Goal: Task Accomplishment & Management: Use online tool/utility

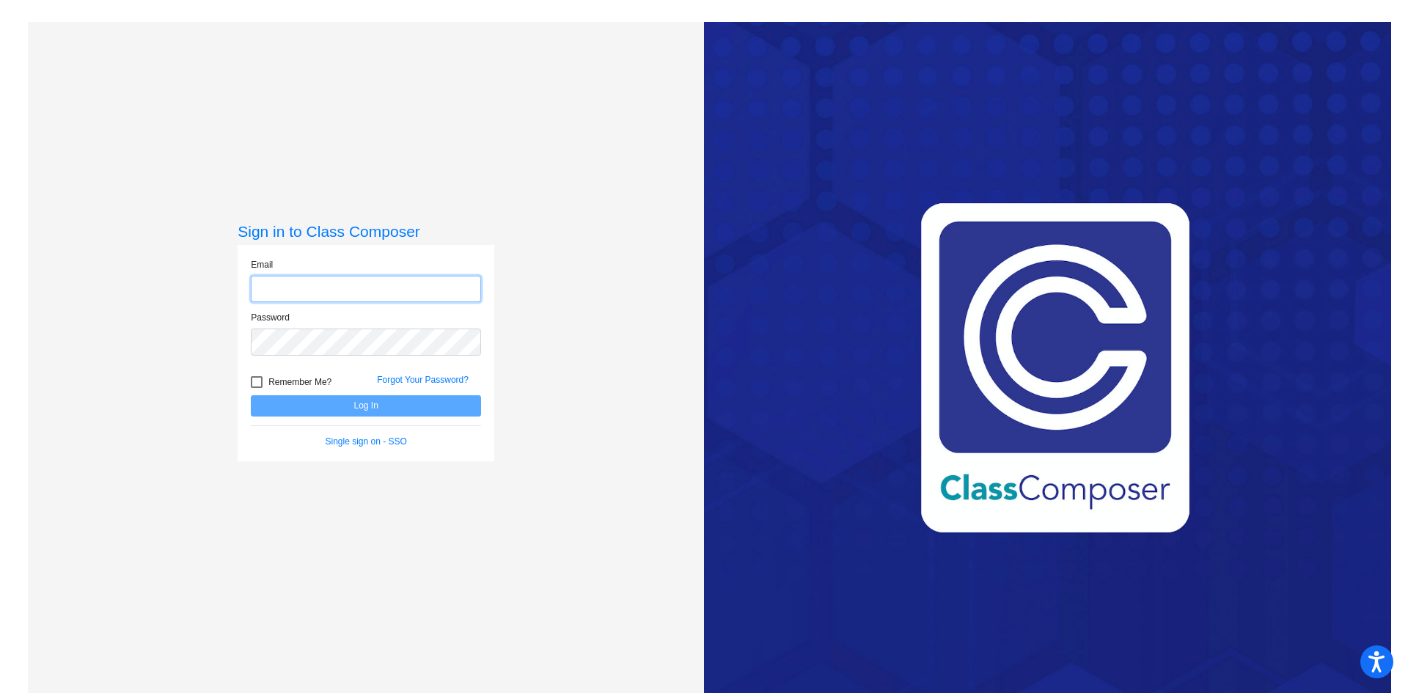
type input "[EMAIL_ADDRESS][DOMAIN_NAME]"
click at [334, 405] on button "Log In" at bounding box center [366, 405] width 230 height 21
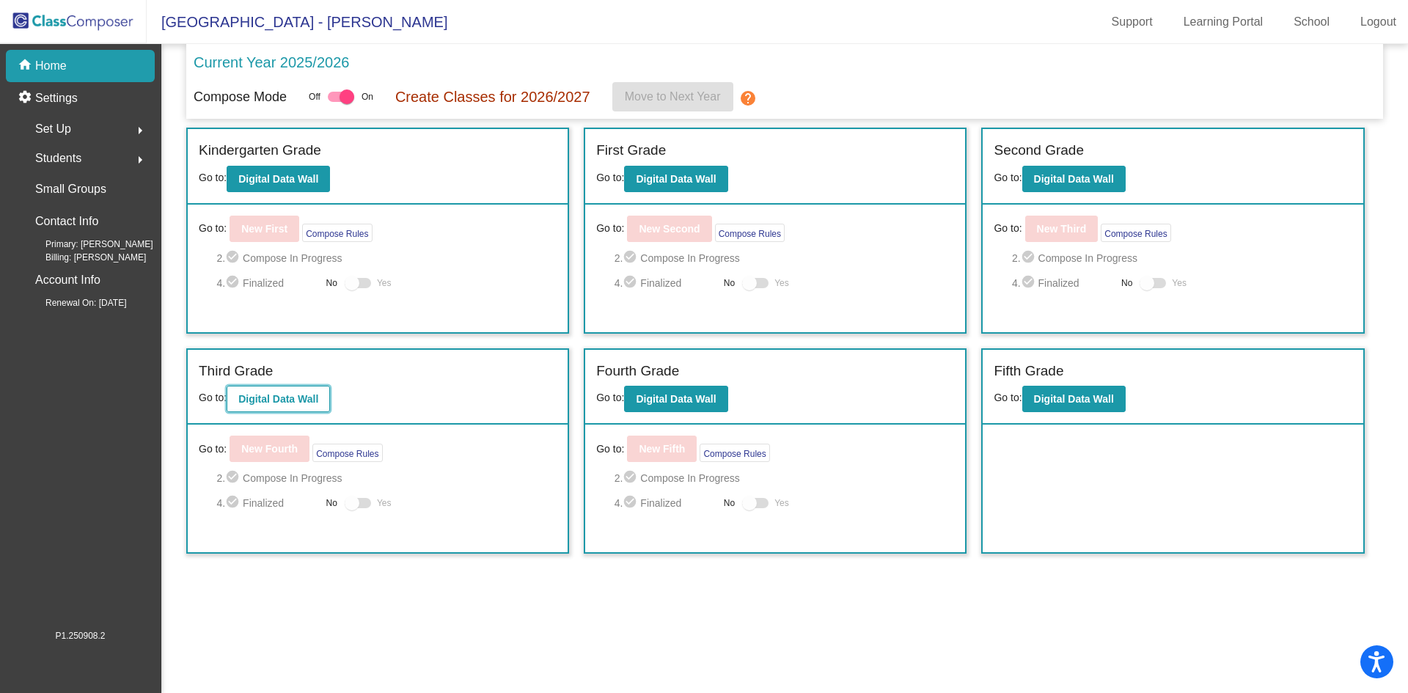
click at [301, 399] on b "Digital Data Wall" at bounding box center [278, 399] width 80 height 12
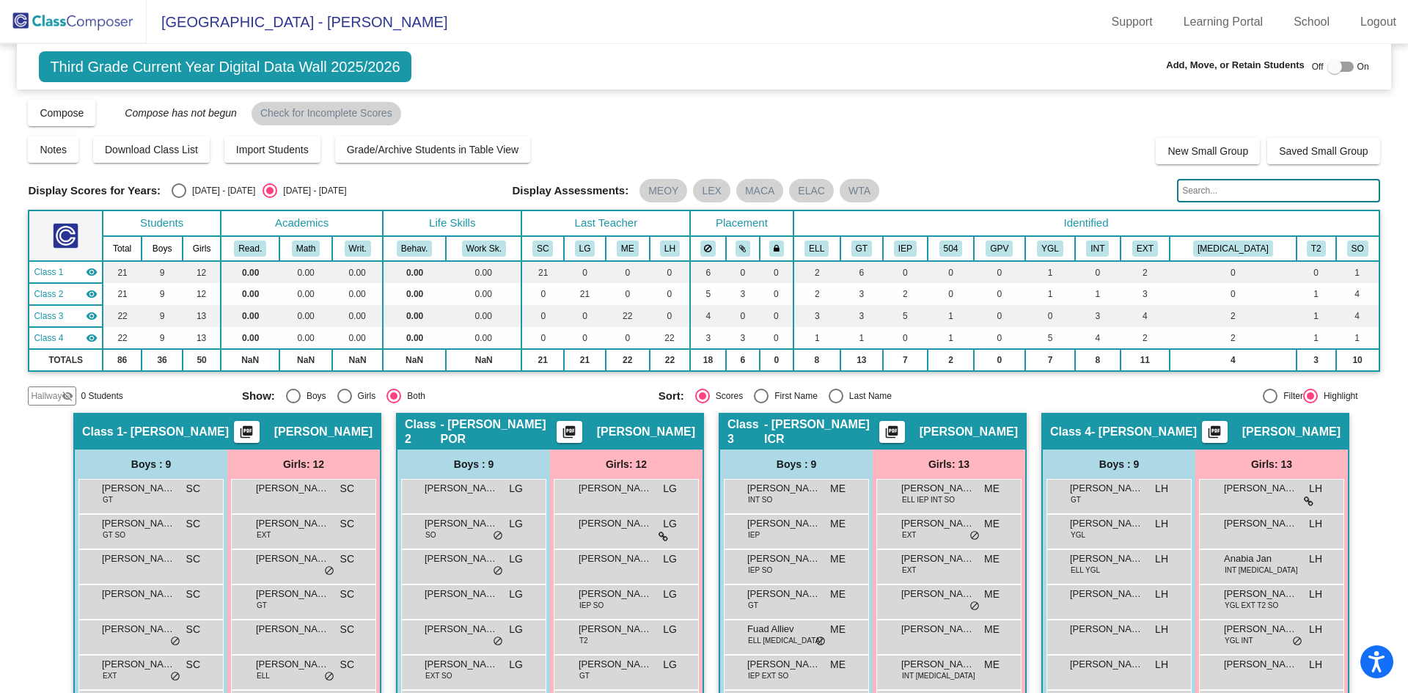
click at [509, 103] on div "Compose View Compose View & Edit Compose Submit Classes Compose has not begun C…" at bounding box center [703, 112] width 1351 height 28
click at [179, 192] on div "Select an option" at bounding box center [179, 190] width 15 height 15
click at [179, 198] on input "[DATE] - [DATE]" at bounding box center [178, 198] width 1 height 1
radio input "true"
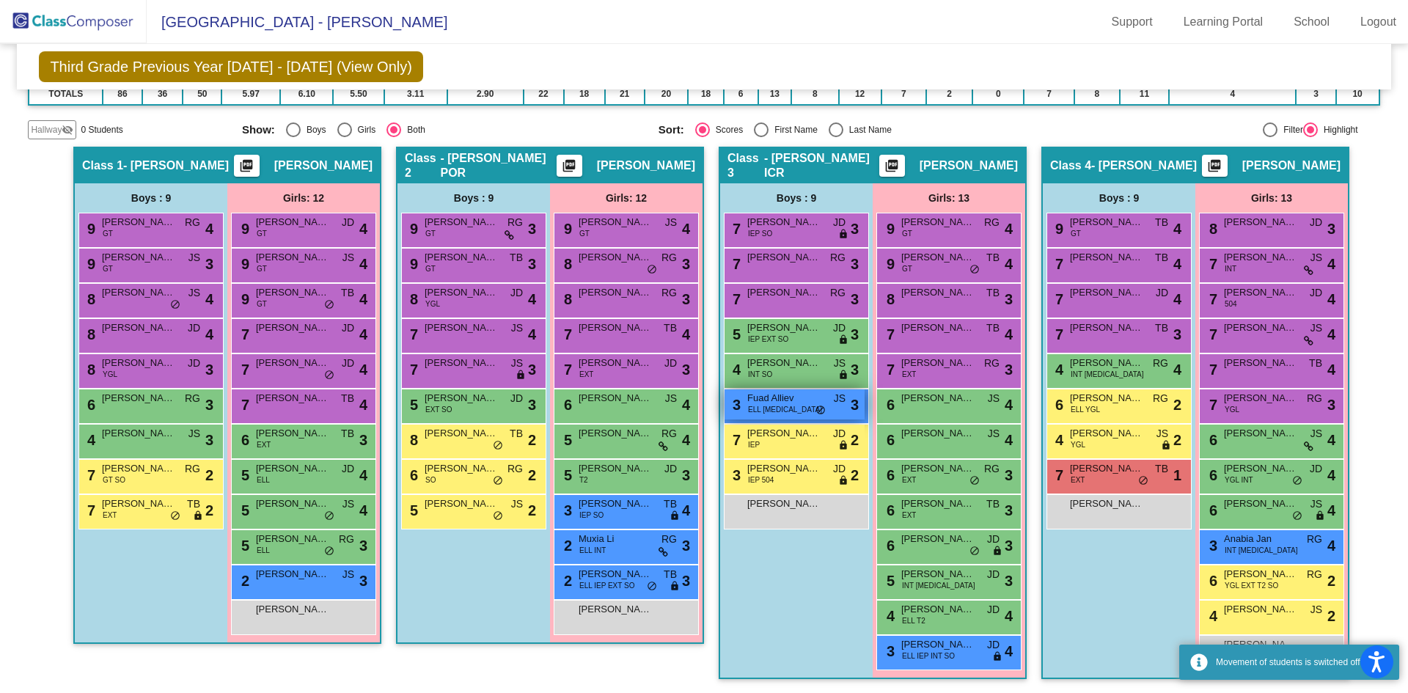
scroll to position [238, 0]
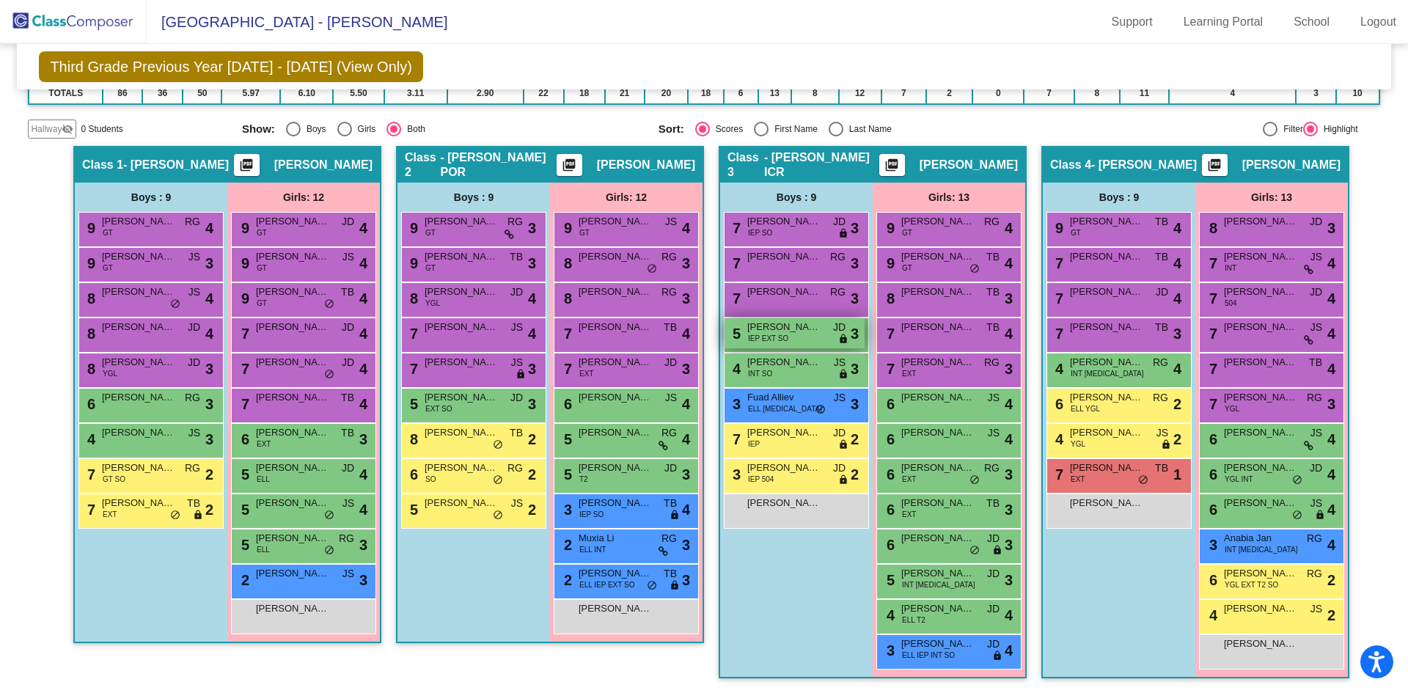
click at [794, 337] on div "5 [PERSON_NAME] IEP EXT SO JD lock do_not_disturb_alt 3" at bounding box center [794, 333] width 140 height 30
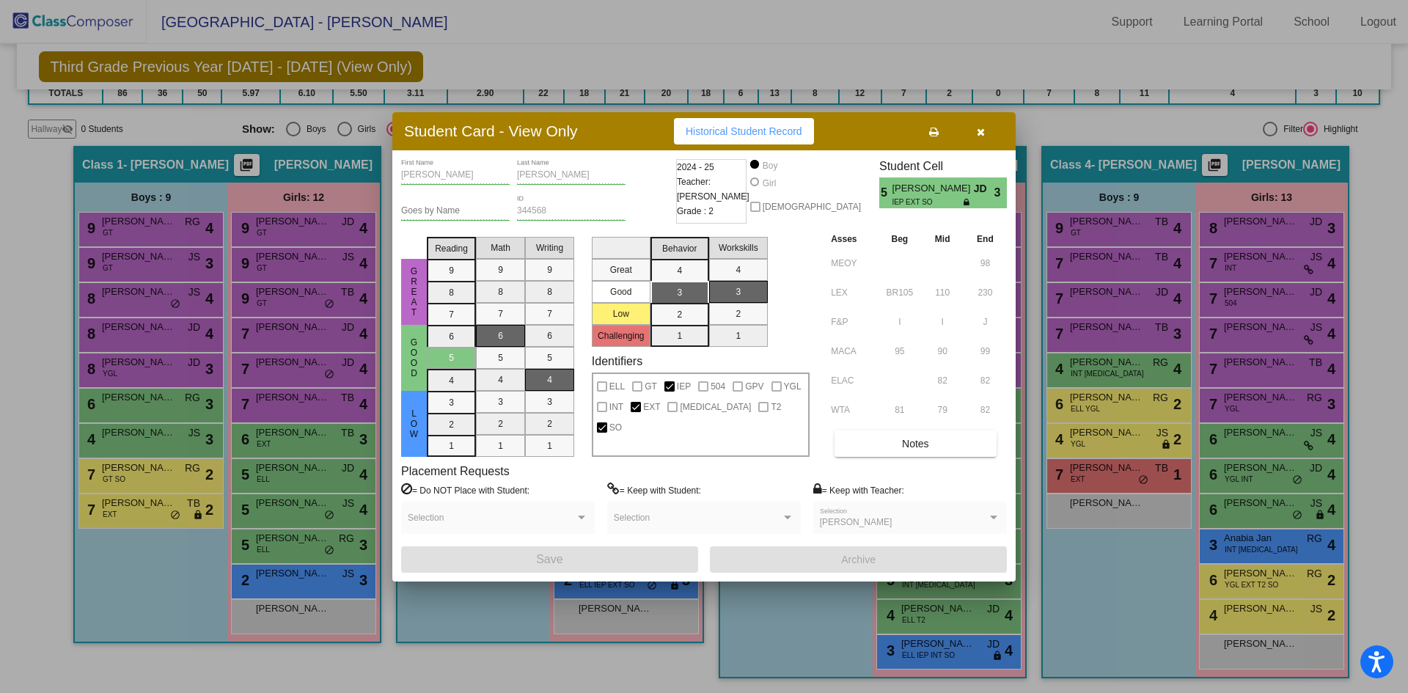
click at [977, 128] on icon "button" at bounding box center [981, 132] width 8 height 10
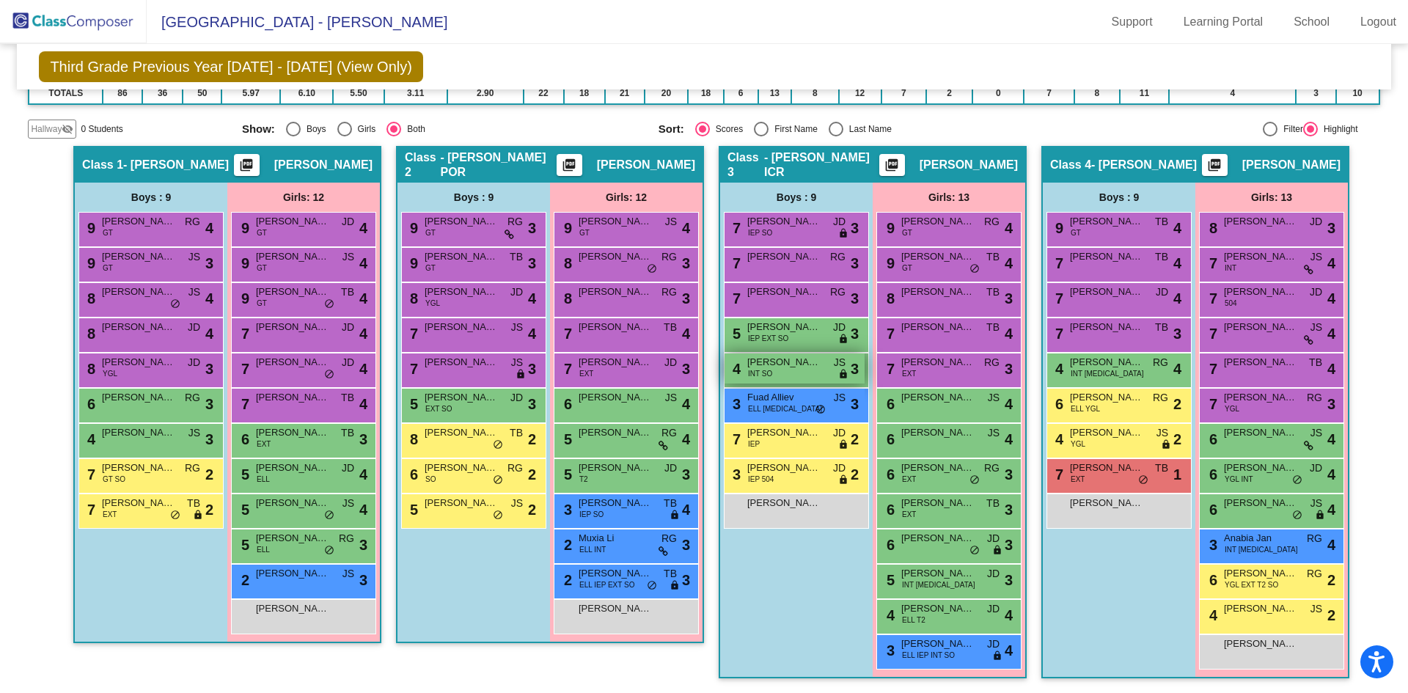
click at [760, 369] on span "INT SO" at bounding box center [760, 373] width 24 height 11
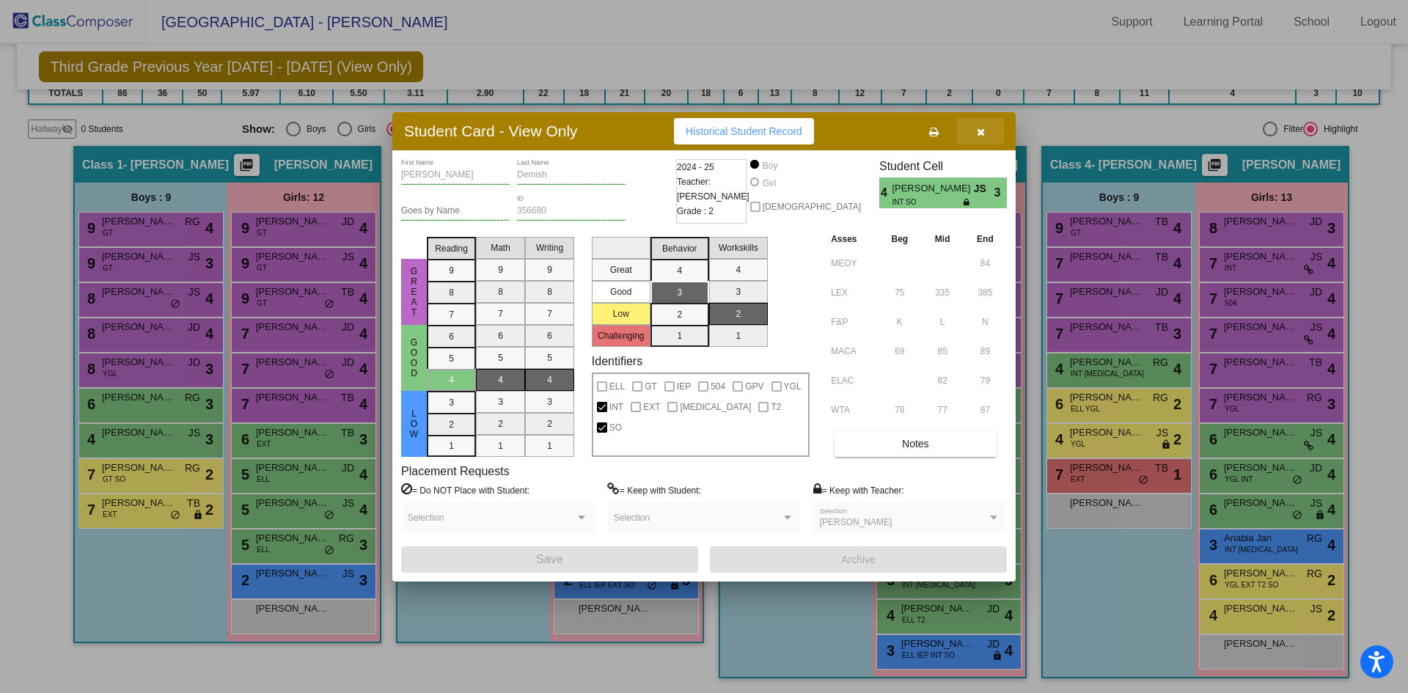
click at [980, 135] on icon "button" at bounding box center [981, 132] width 8 height 10
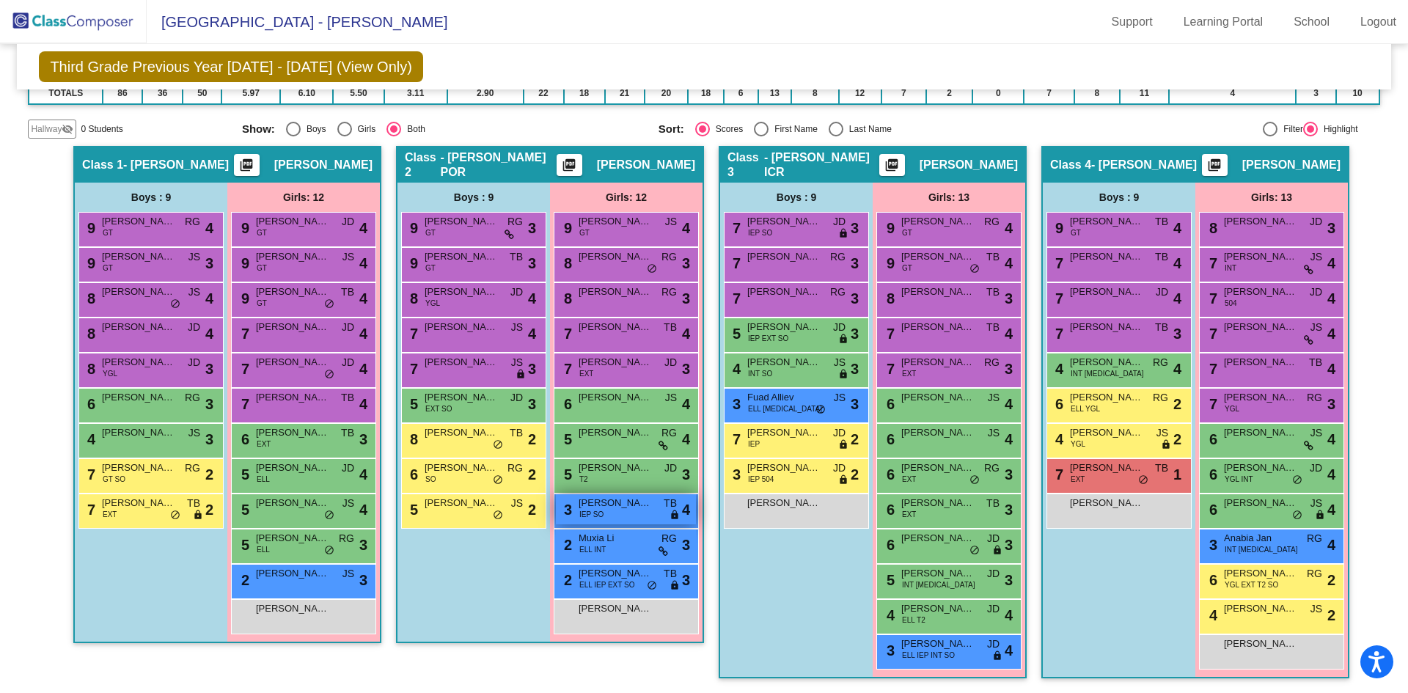
click at [603, 507] on span "[PERSON_NAME]" at bounding box center [615, 503] width 73 height 15
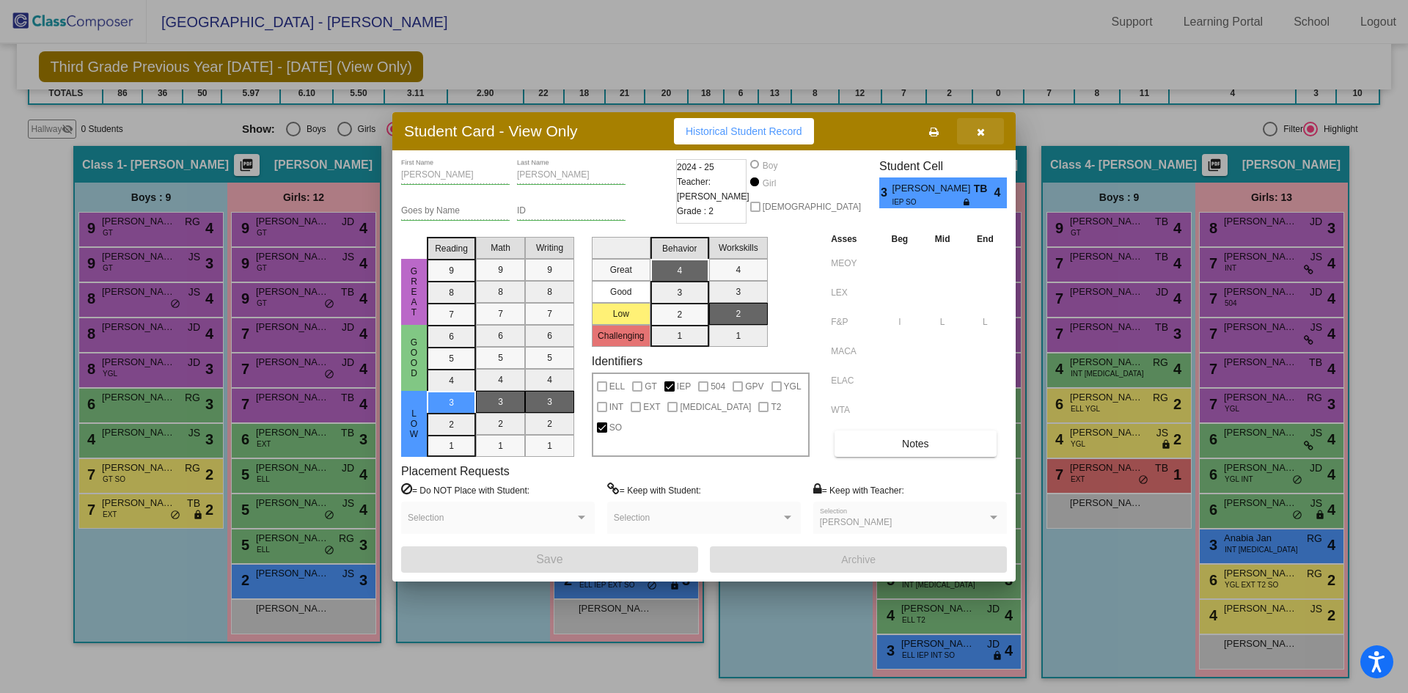
click at [979, 133] on icon "button" at bounding box center [981, 132] width 8 height 10
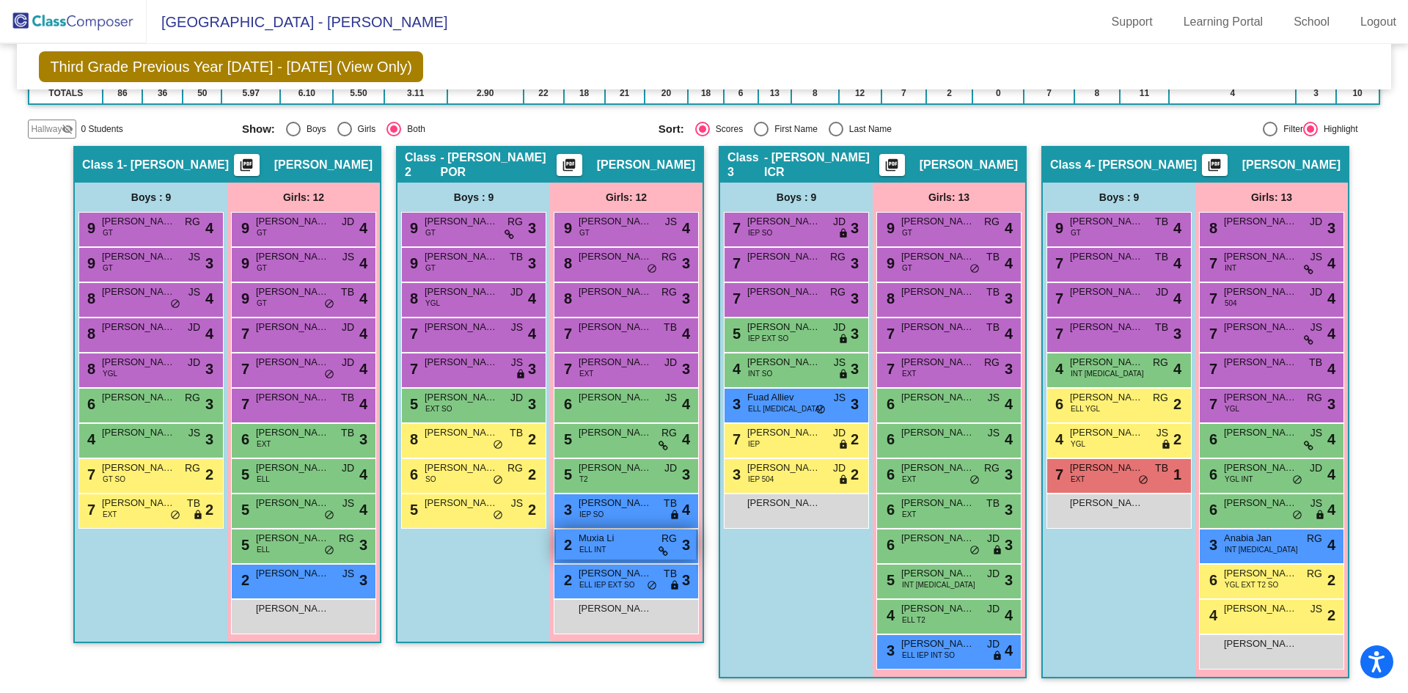
click at [592, 537] on span "Muxia Li" at bounding box center [615, 538] width 73 height 15
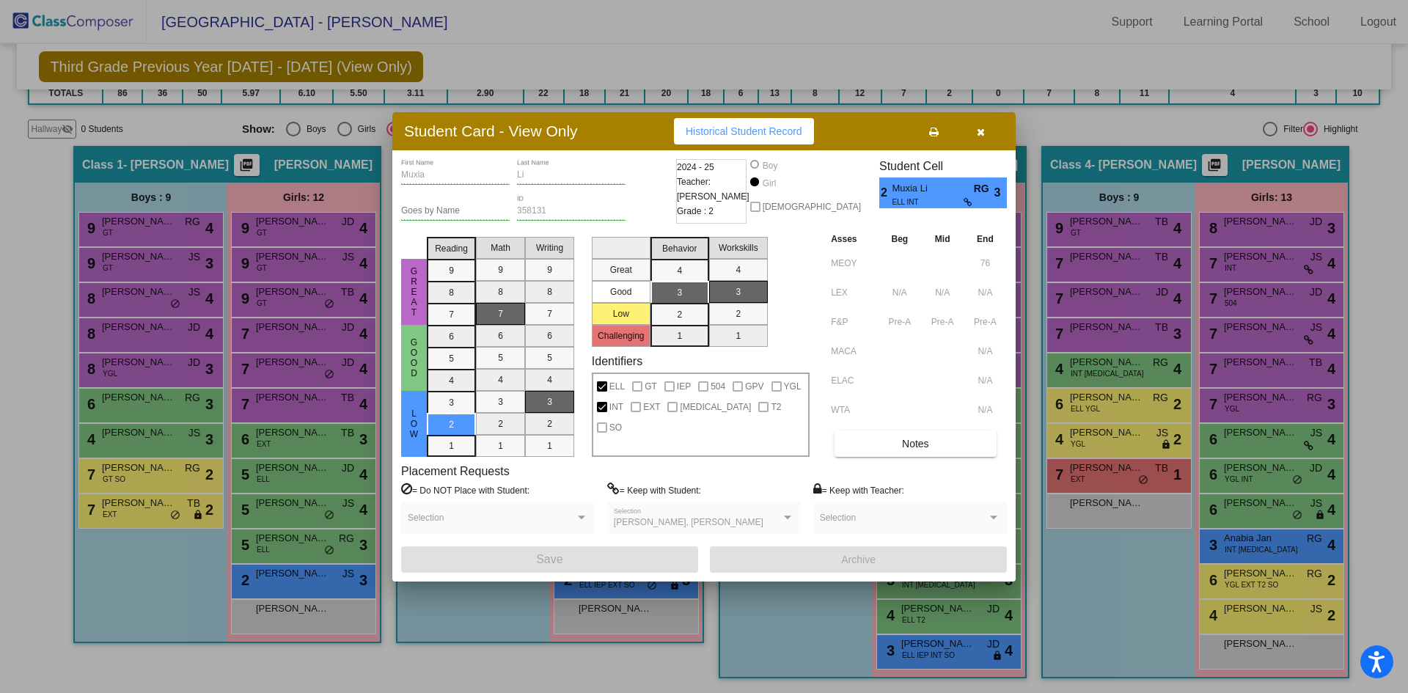
click at [981, 134] on icon "button" at bounding box center [981, 132] width 8 height 10
